Goal: Check status: Check status

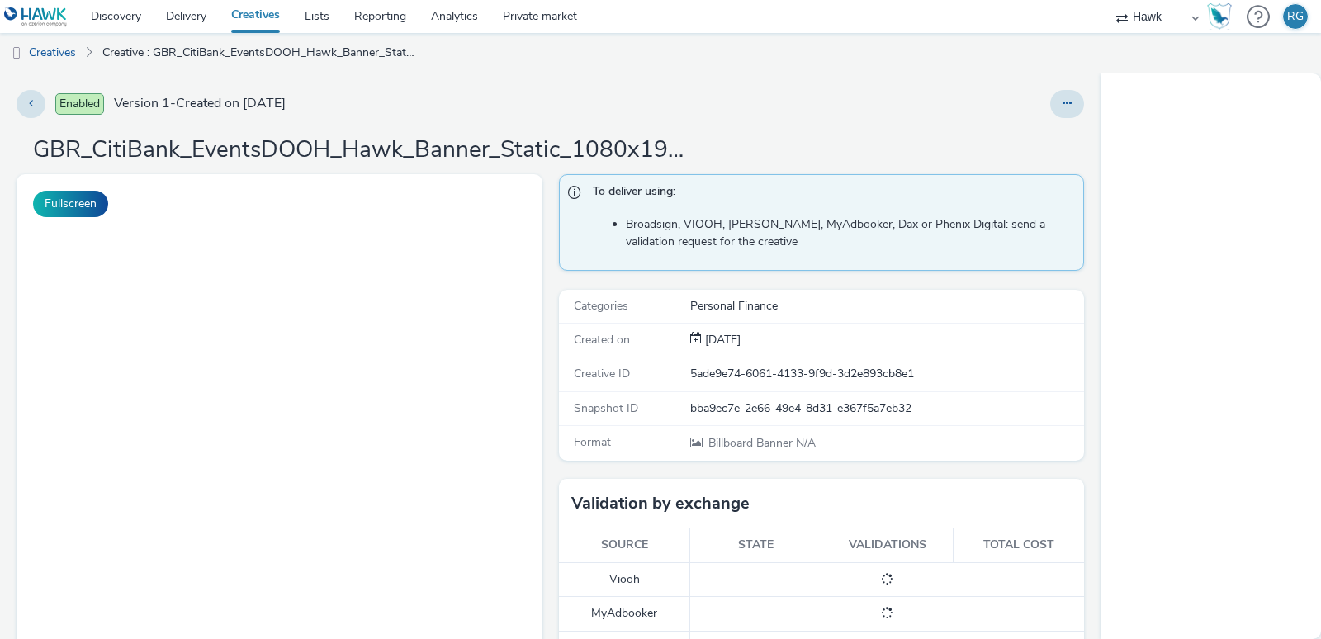
select select "11a7df10-284f-415c-b52a-427acf4c31ae"
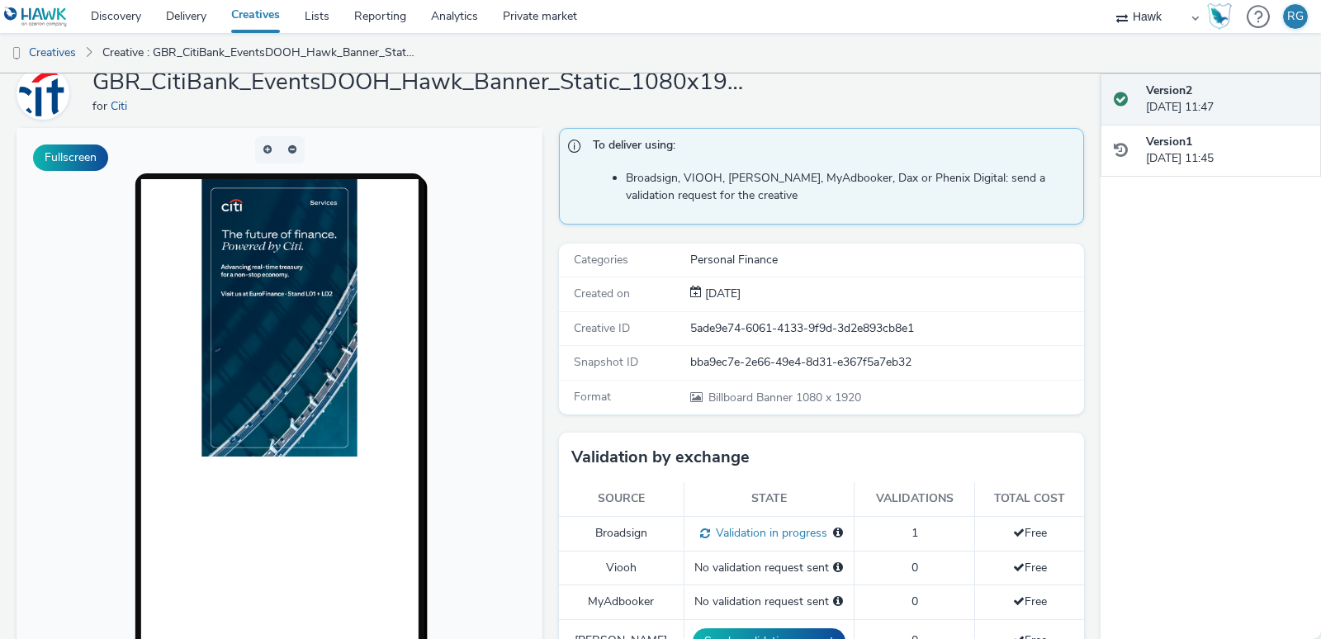
scroll to position [101, 0]
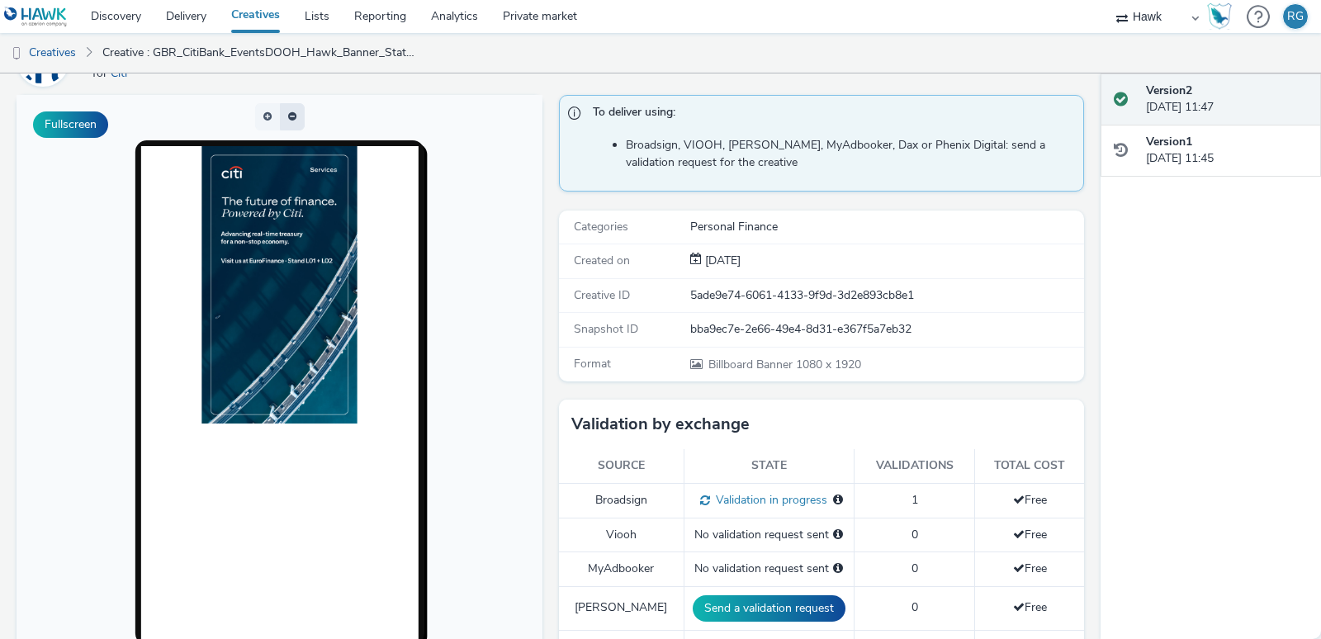
click at [296, 116] on button "button" at bounding box center [292, 116] width 25 height 27
click at [257, 116] on button "button" at bounding box center [267, 116] width 25 height 27
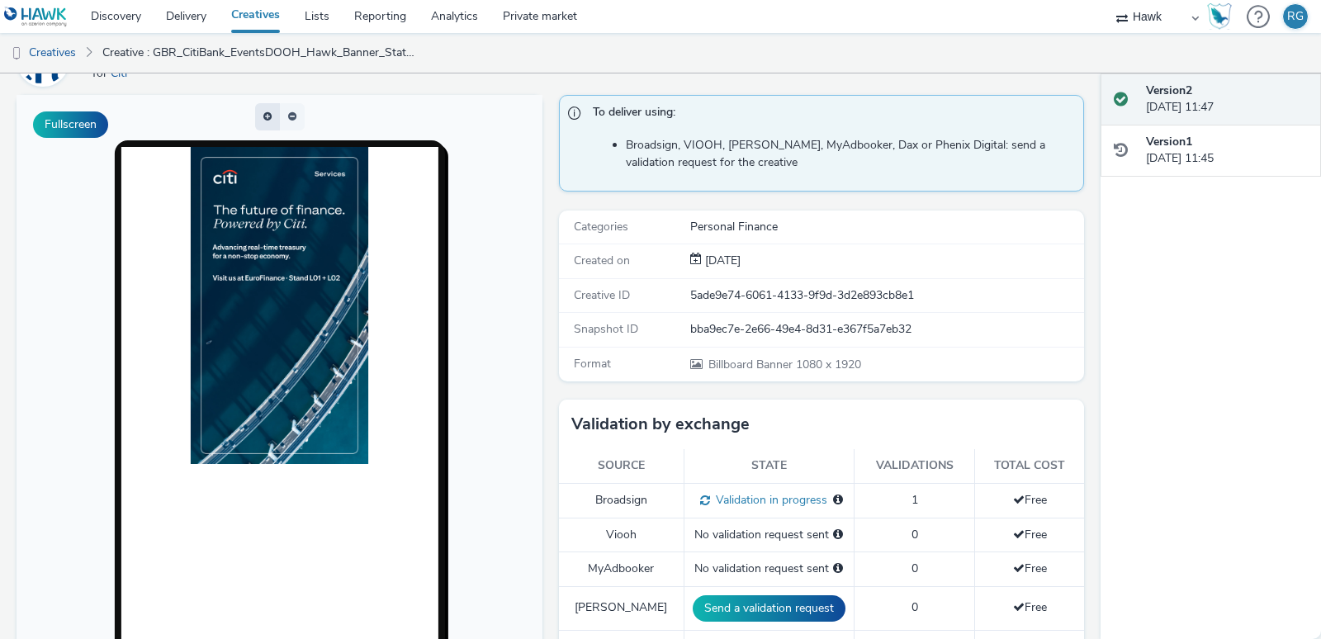
click at [257, 116] on button "button" at bounding box center [267, 116] width 25 height 27
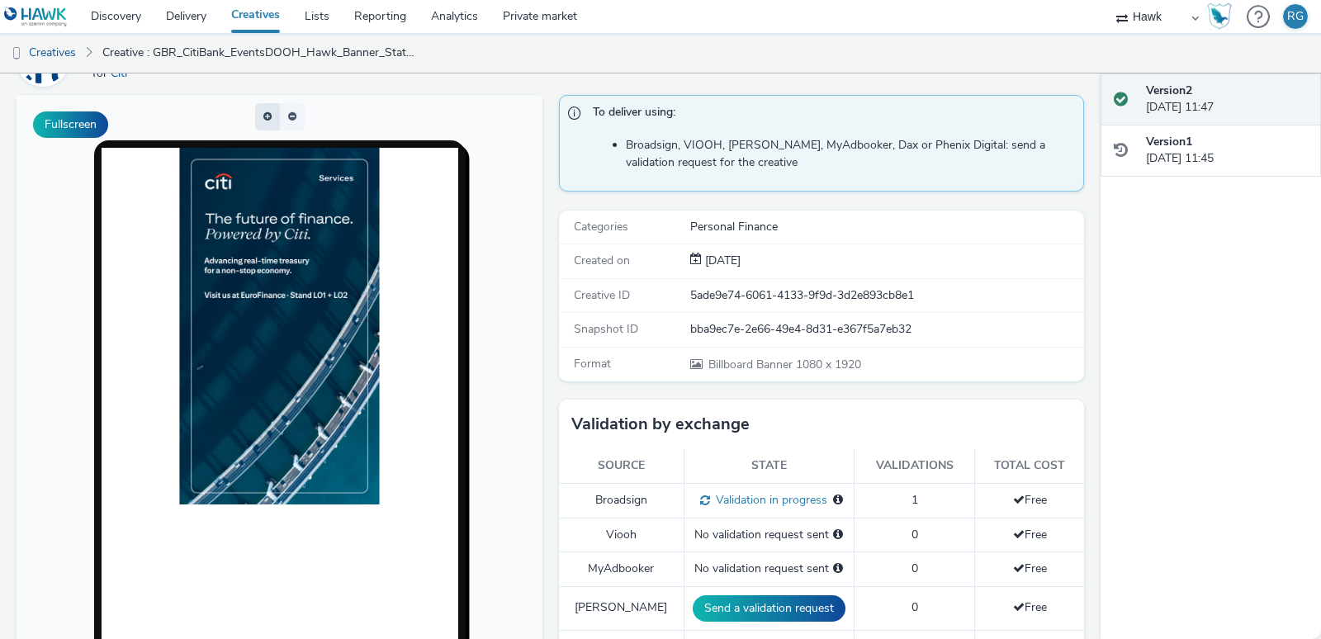
click at [257, 116] on button "button" at bounding box center [267, 116] width 25 height 27
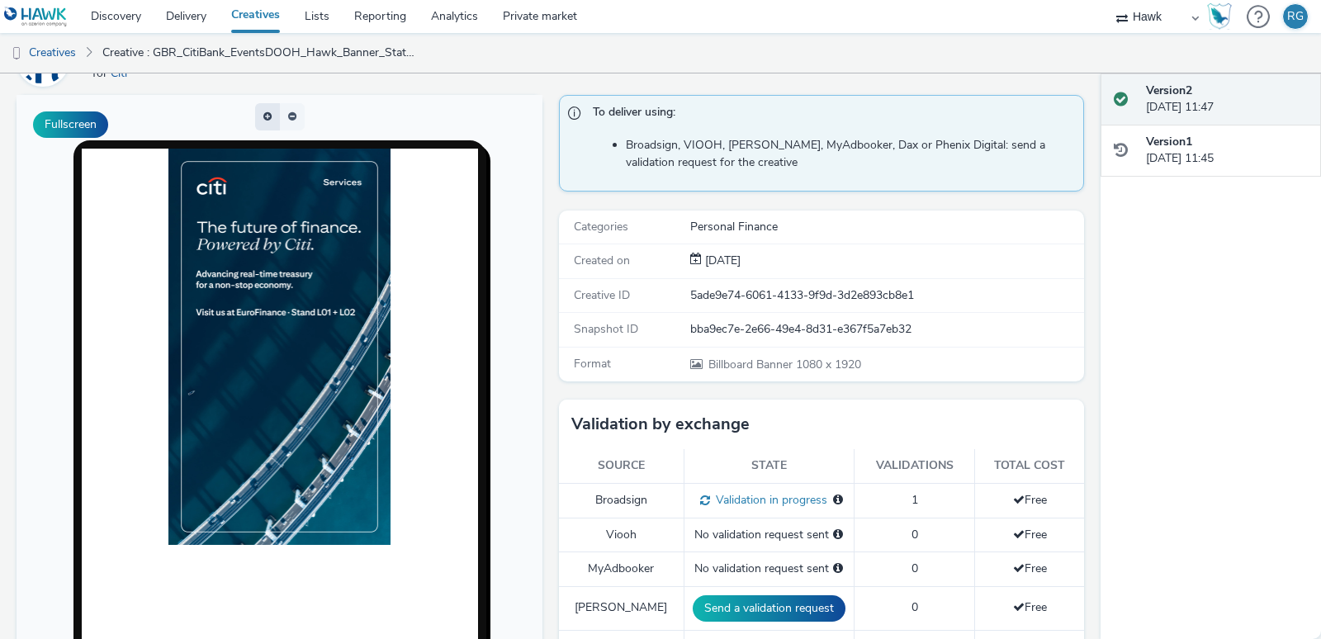
click at [257, 116] on button "button" at bounding box center [267, 116] width 25 height 27
click at [262, 111] on button "button" at bounding box center [267, 116] width 25 height 27
click at [263, 112] on span "button" at bounding box center [263, 112] width 0 height 0
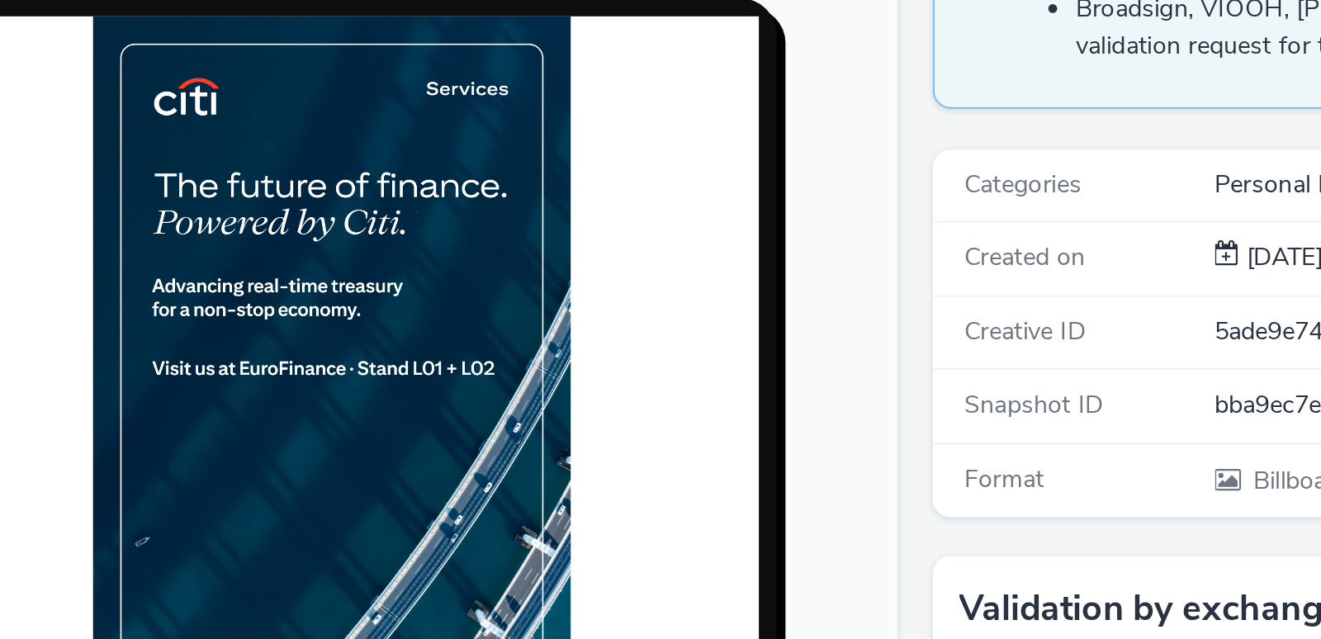
scroll to position [0, 0]
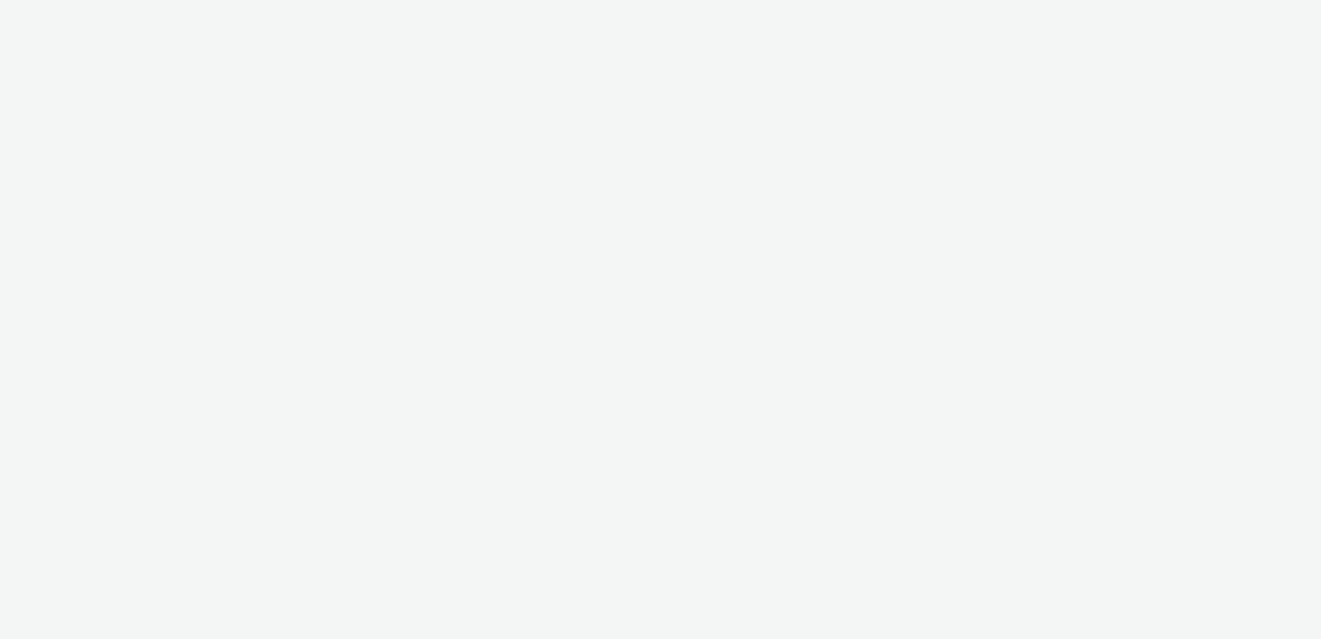
select select "11a7df10-284f-415c-b52a-427acf4c31ae"
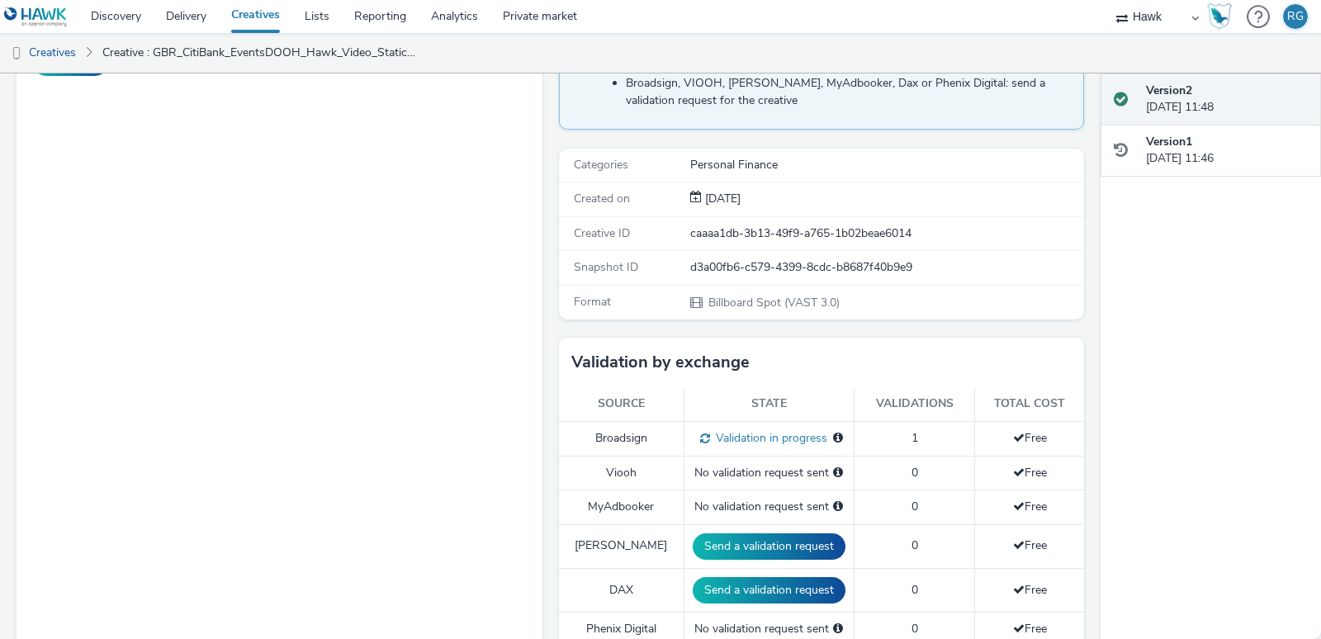
scroll to position [309, 0]
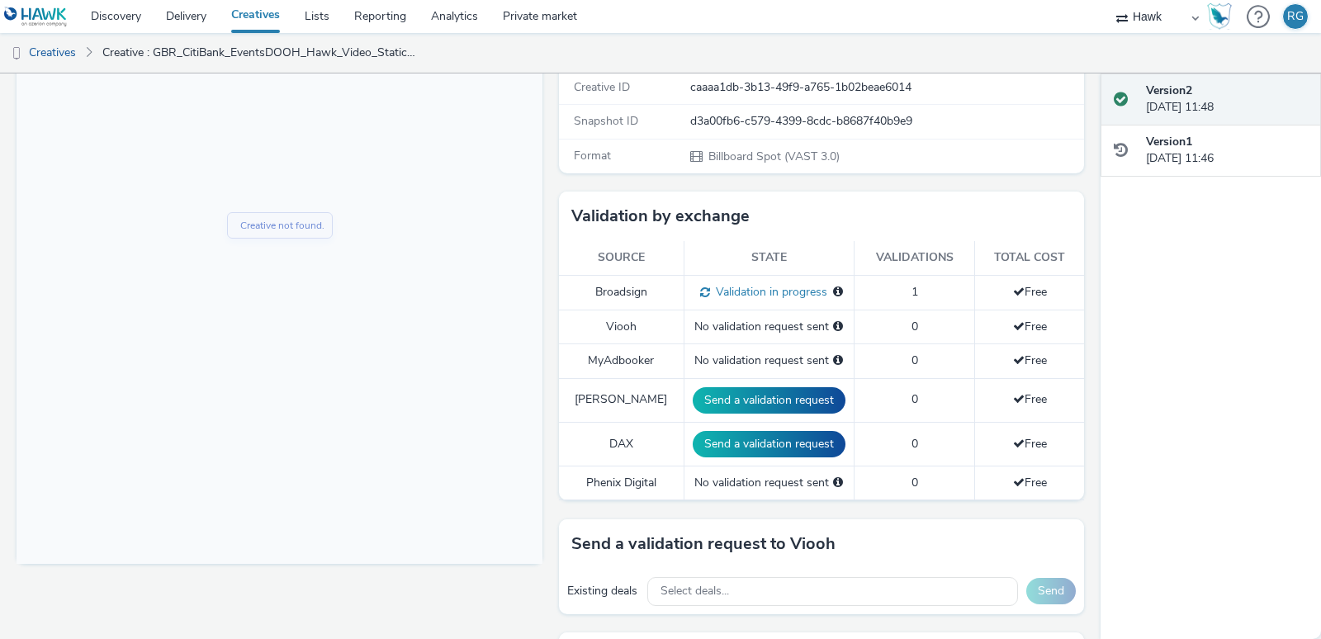
click at [290, 235] on div "Creative not found." at bounding box center [280, 227] width 104 height 26
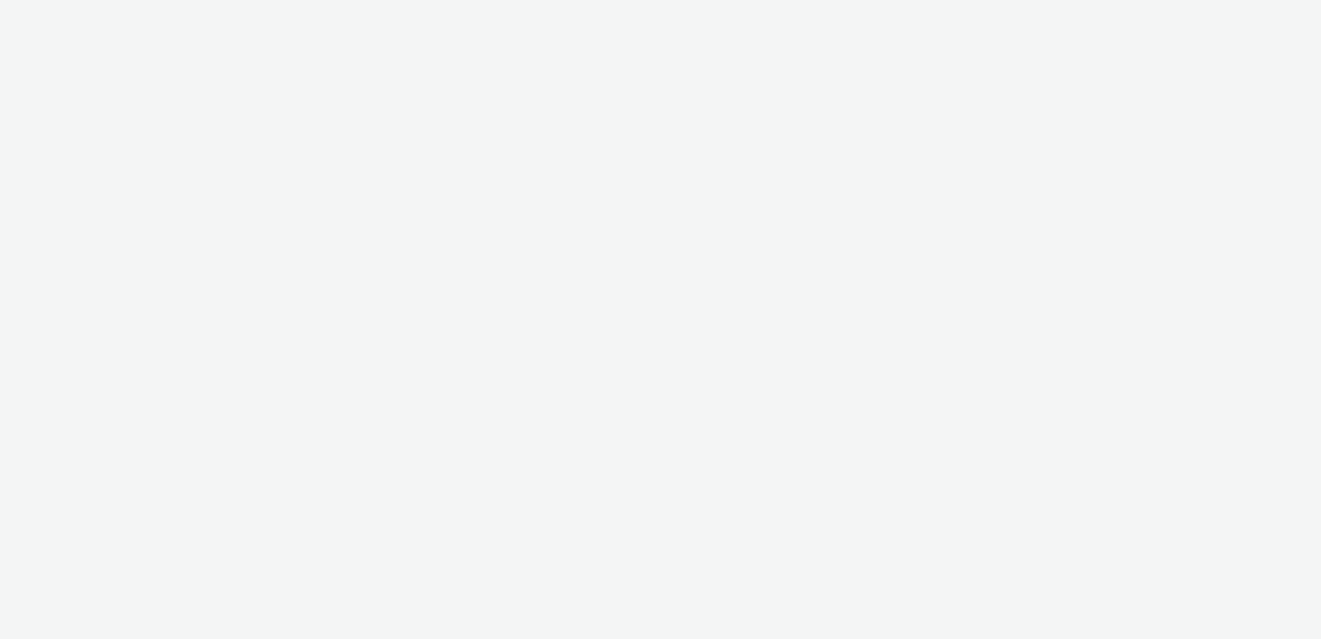
select select "11a7df10-284f-415c-b52a-427acf4c31ae"
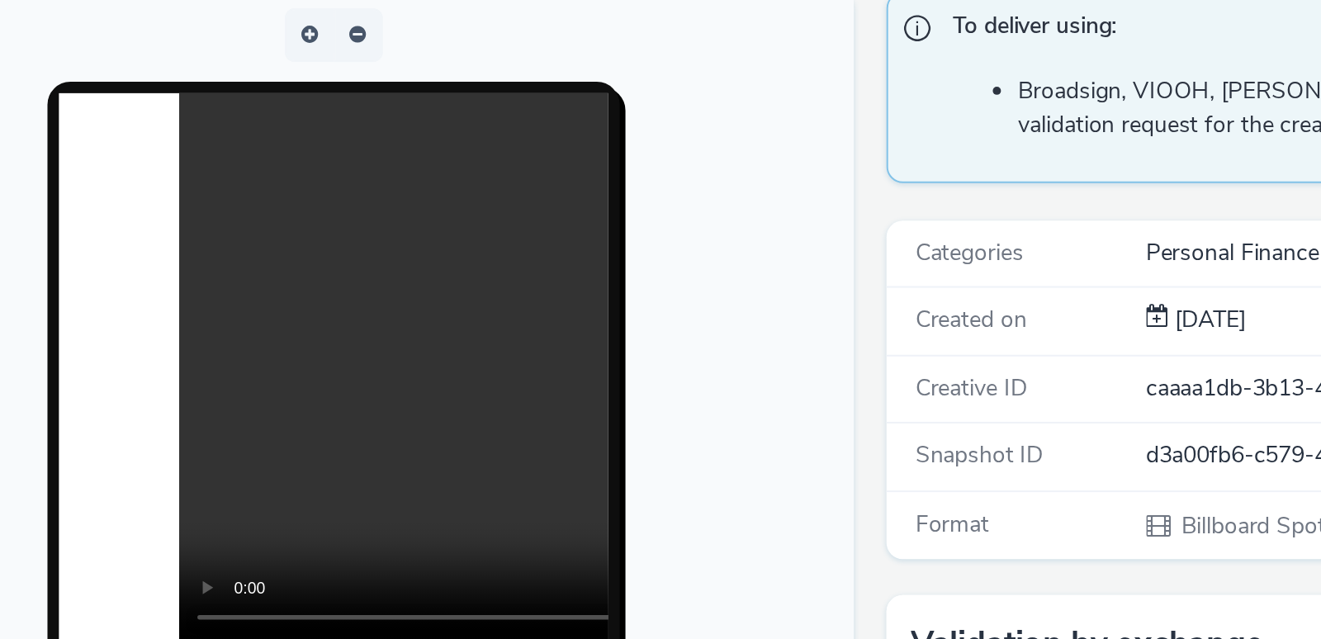
scroll to position [17, 0]
